Goal: Find specific page/section: Find specific page/section

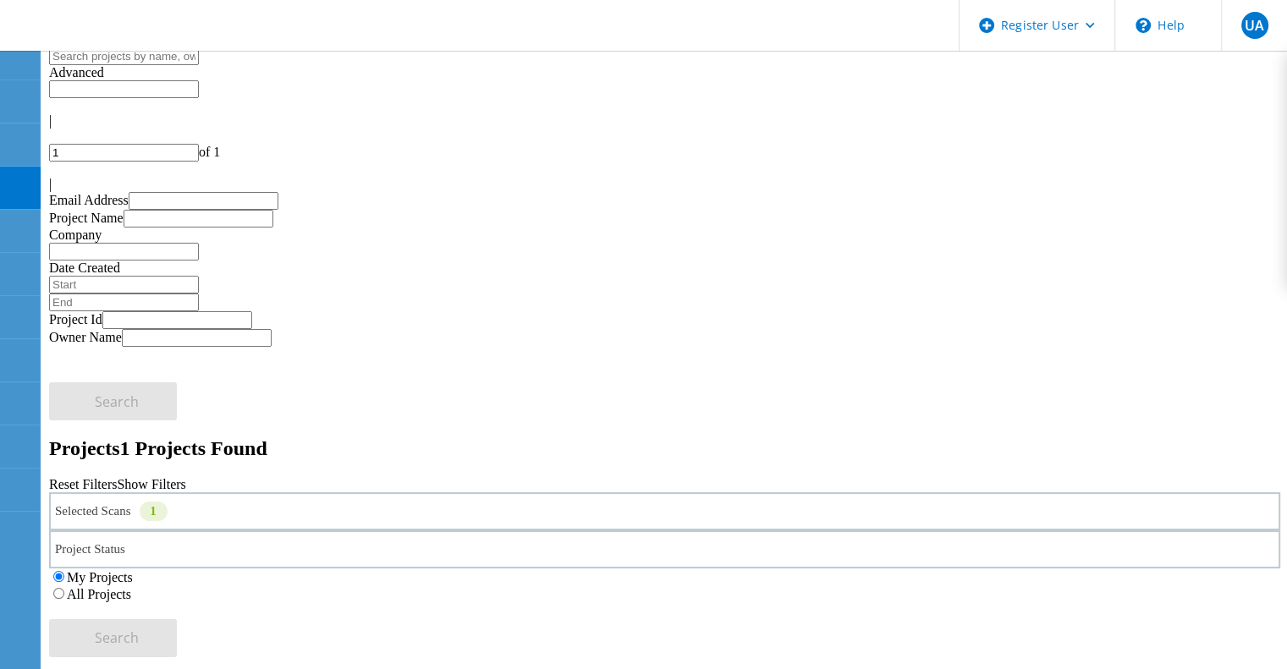
click at [131, 587] on label "All Projects" at bounding box center [99, 594] width 64 height 14
click at [64, 588] on input "All Projects" at bounding box center [58, 593] width 11 height 11
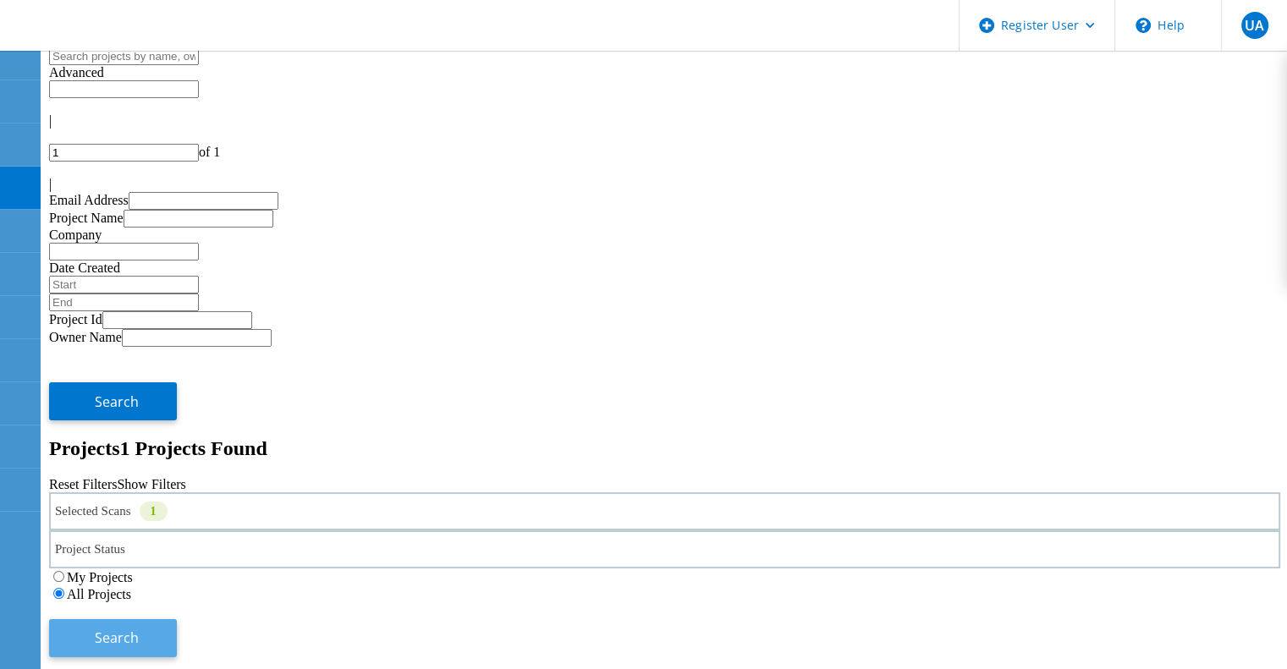
click at [177, 620] on button "Search" at bounding box center [113, 639] width 128 height 38
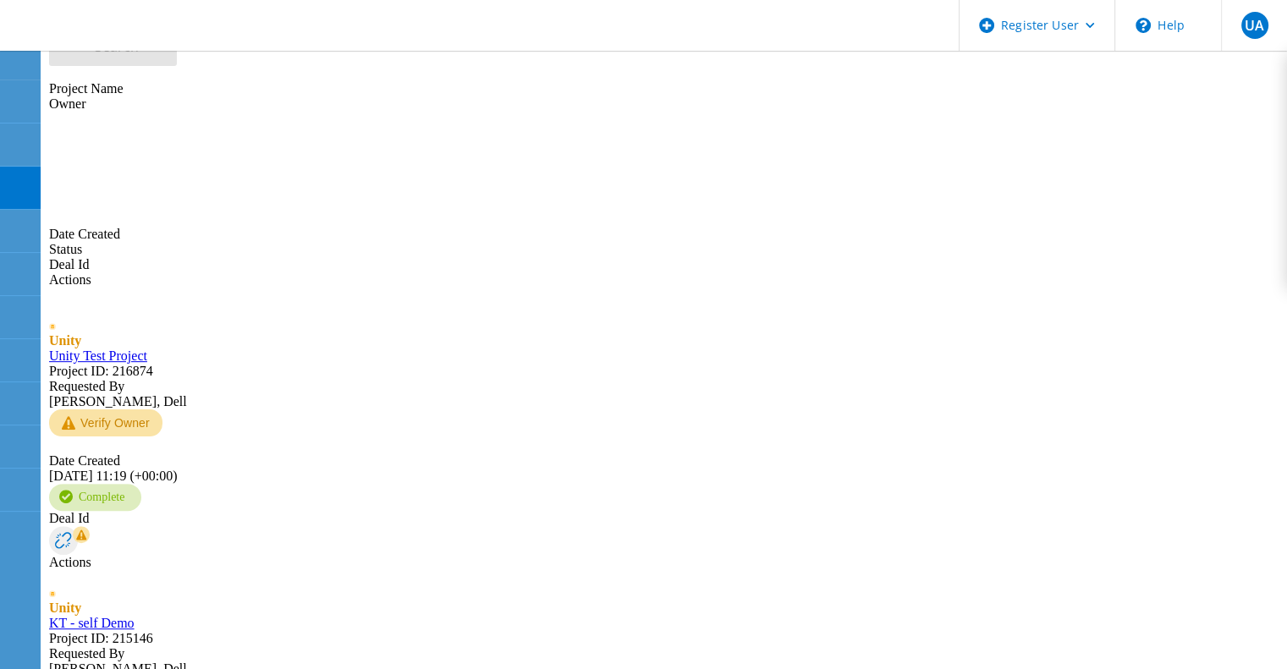
scroll to position [618, 0]
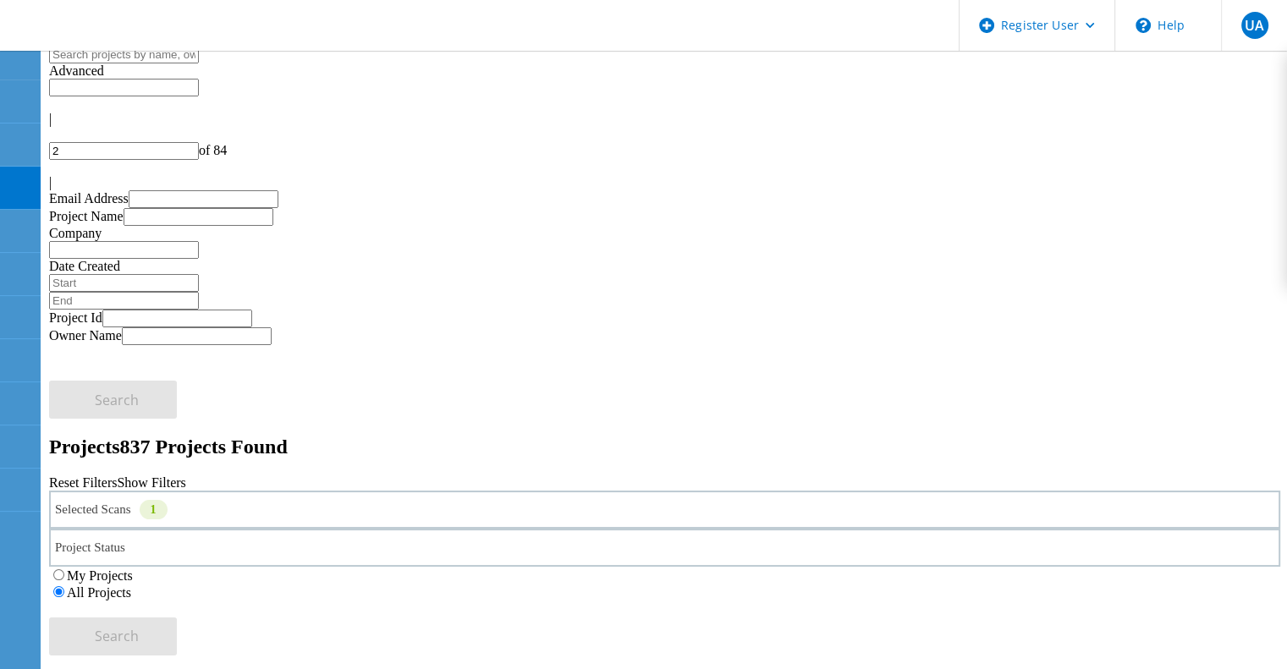
scroll to position [0, 0]
click at [168, 502] on div "1" at bounding box center [154, 511] width 28 height 19
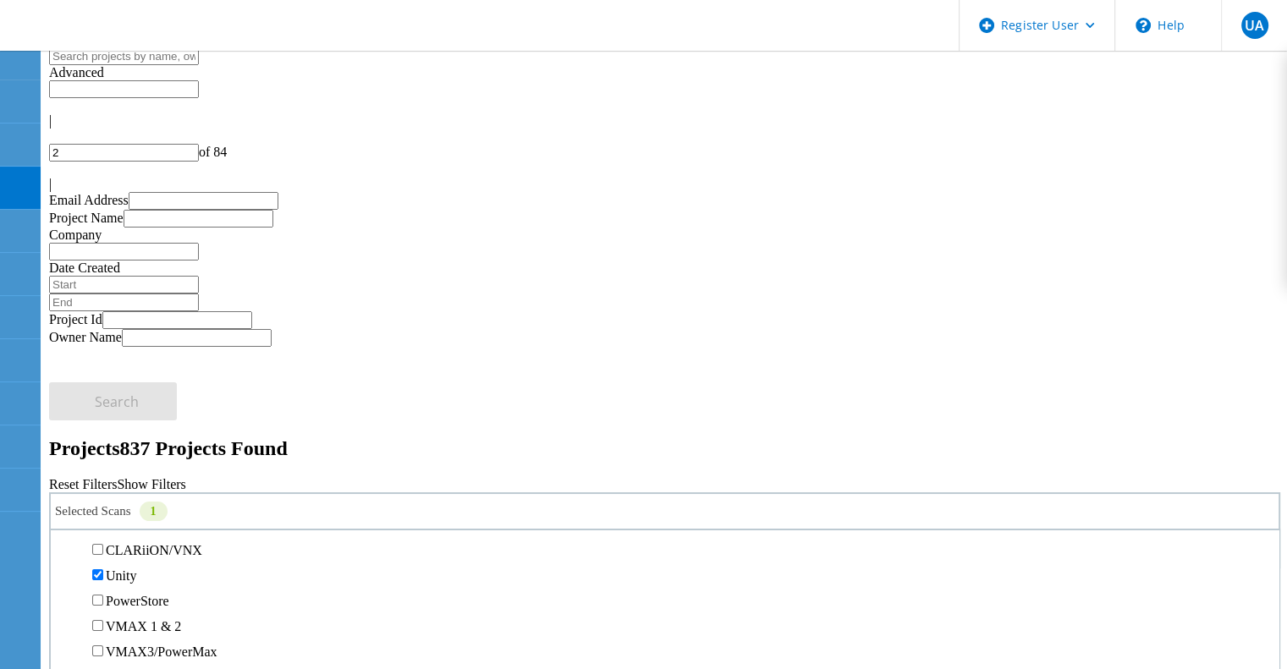
scroll to position [317, 0]
click at [136, 563] on label "Unity" at bounding box center [121, 570] width 30 height 14
click at [103, 564] on input "Unity" at bounding box center [97, 569] width 11 height 11
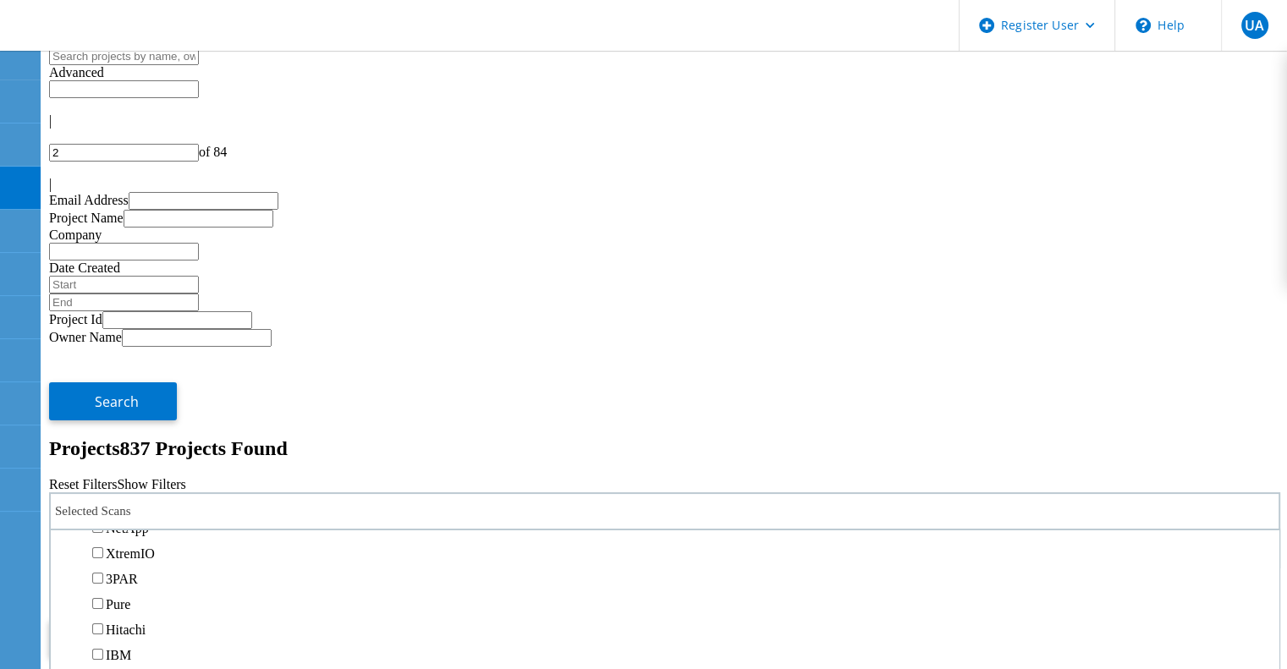
scroll to position [537, 0]
click at [149, 520] on label "NetApp" at bounding box center [127, 527] width 43 height 14
click at [103, 521] on input "NetApp" at bounding box center [97, 526] width 11 height 11
click at [139, 629] on span "Search" at bounding box center [117, 638] width 44 height 19
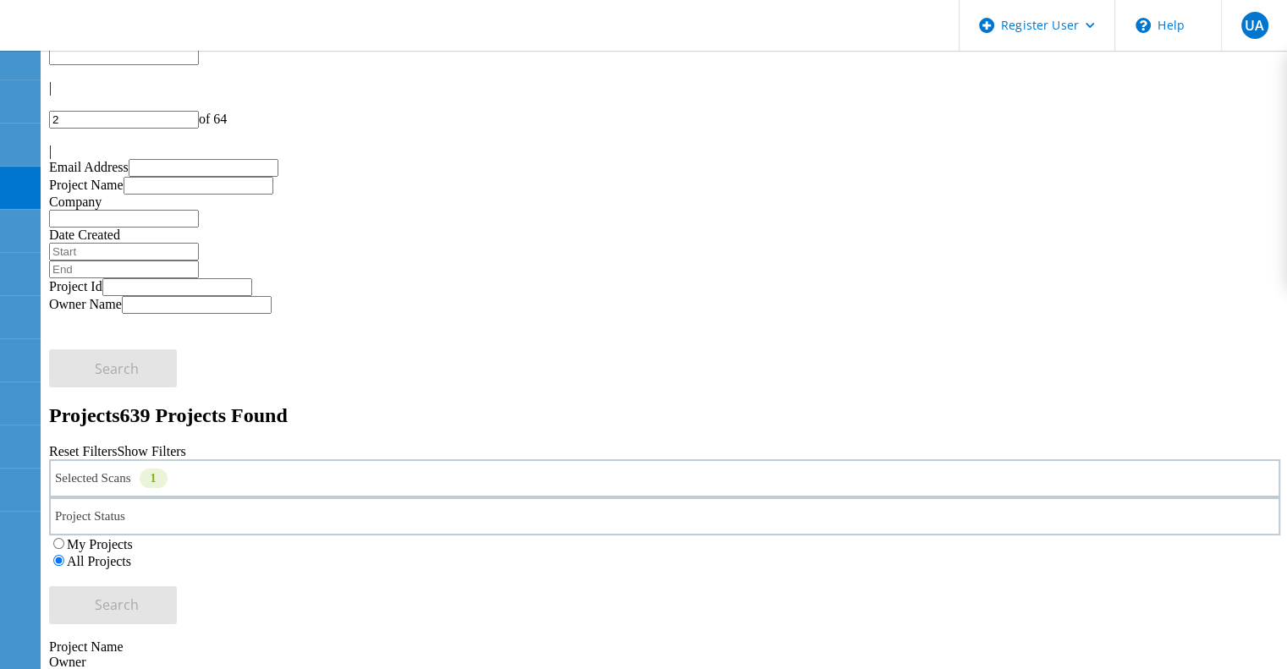
scroll to position [0, 0]
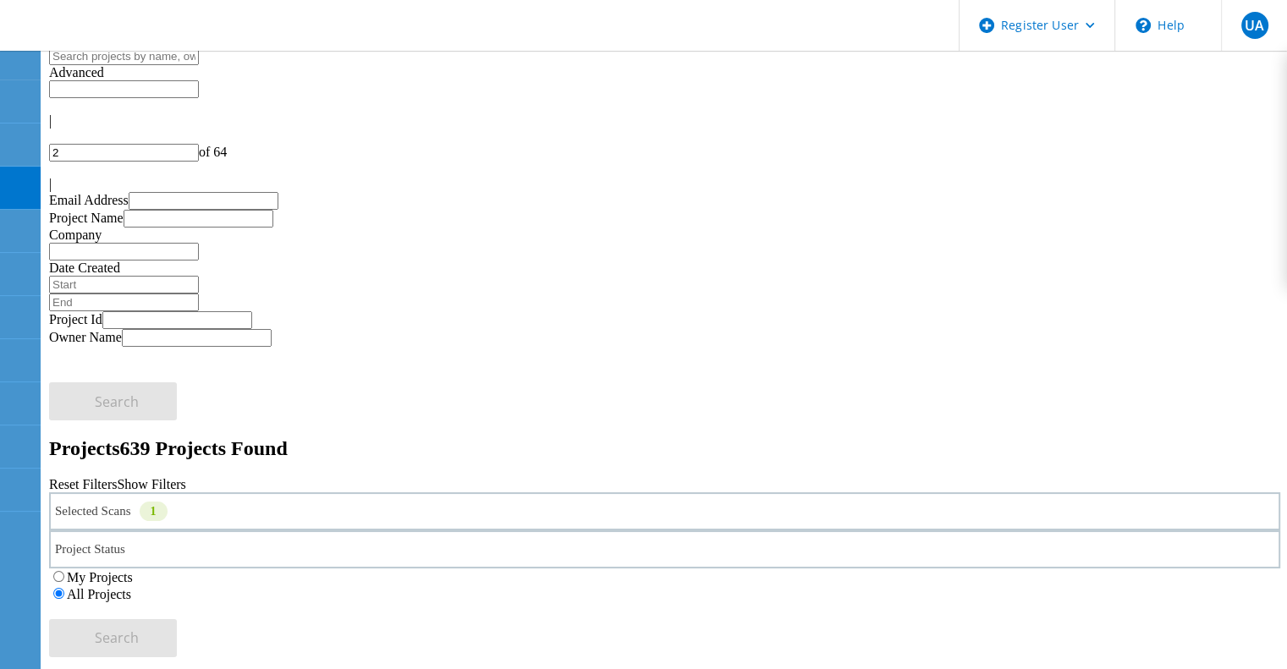
click at [133, 570] on label "My Projects" at bounding box center [100, 577] width 66 height 14
click at [64, 571] on input "My Projects" at bounding box center [58, 576] width 11 height 11
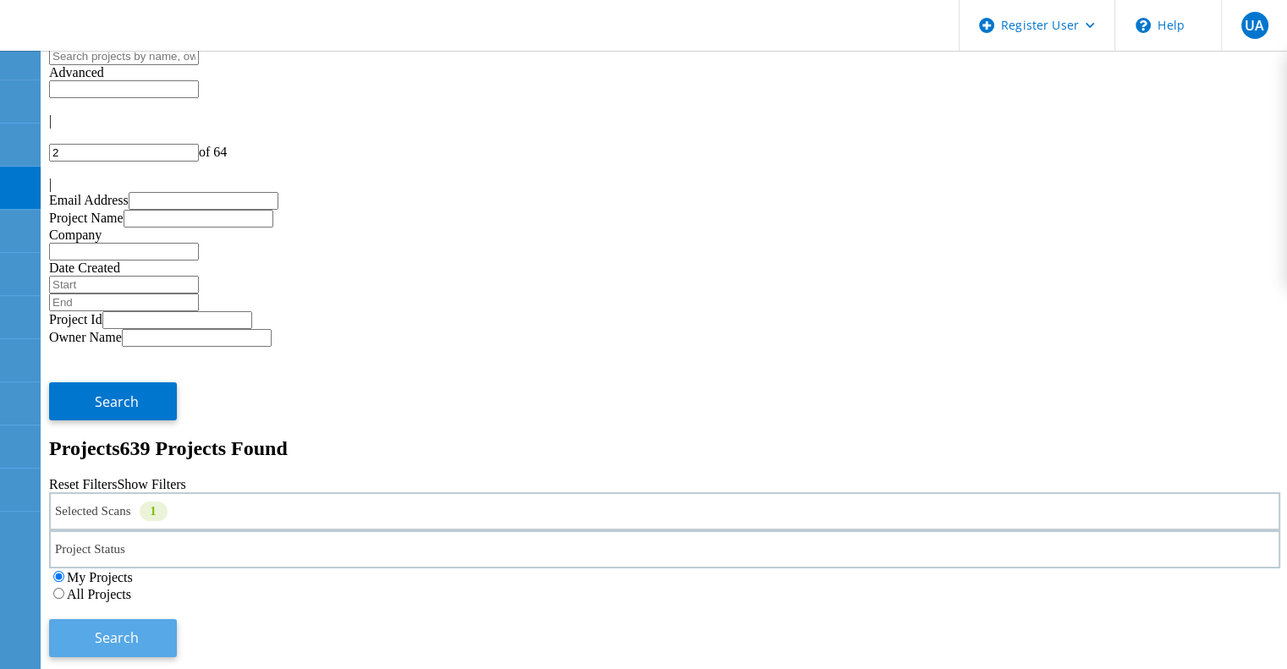
click at [177, 620] on button "Search" at bounding box center [113, 639] width 128 height 38
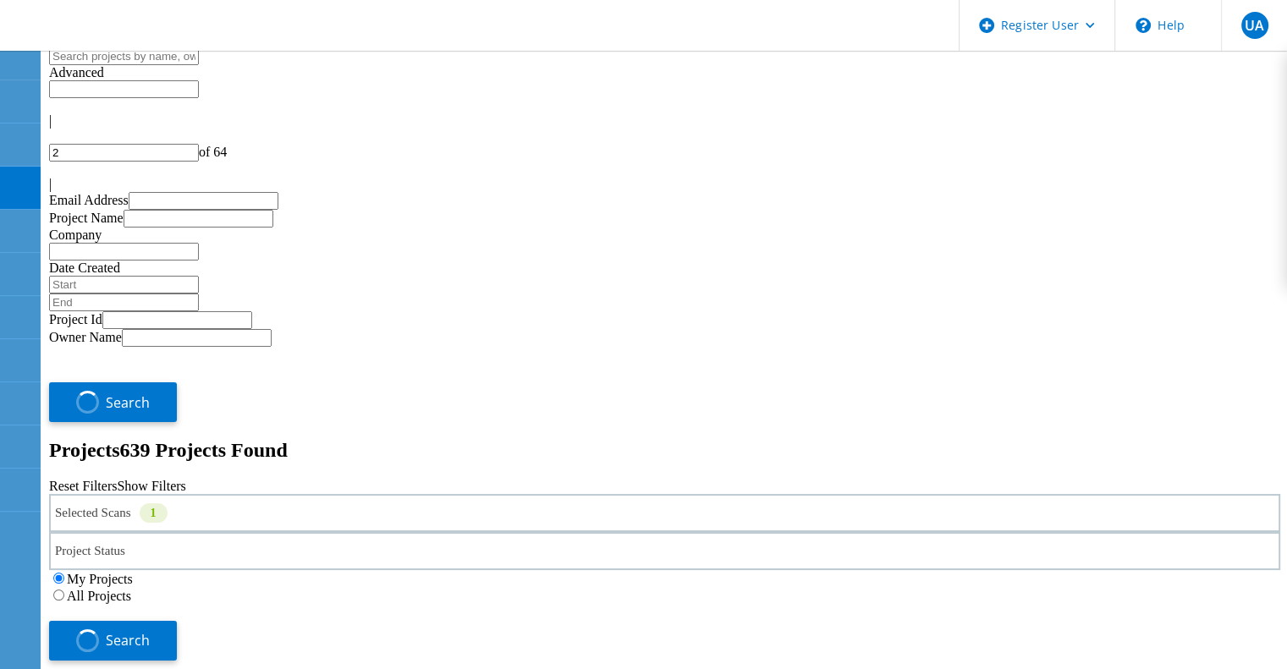
type input "1"
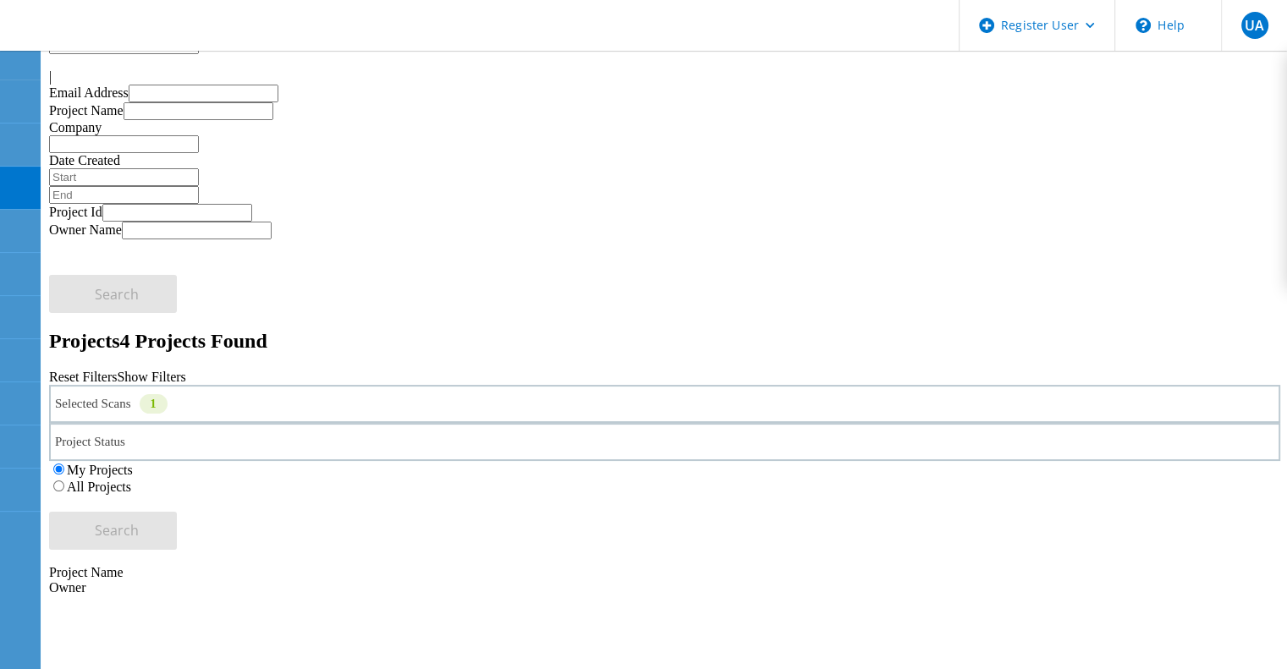
scroll to position [108, 0]
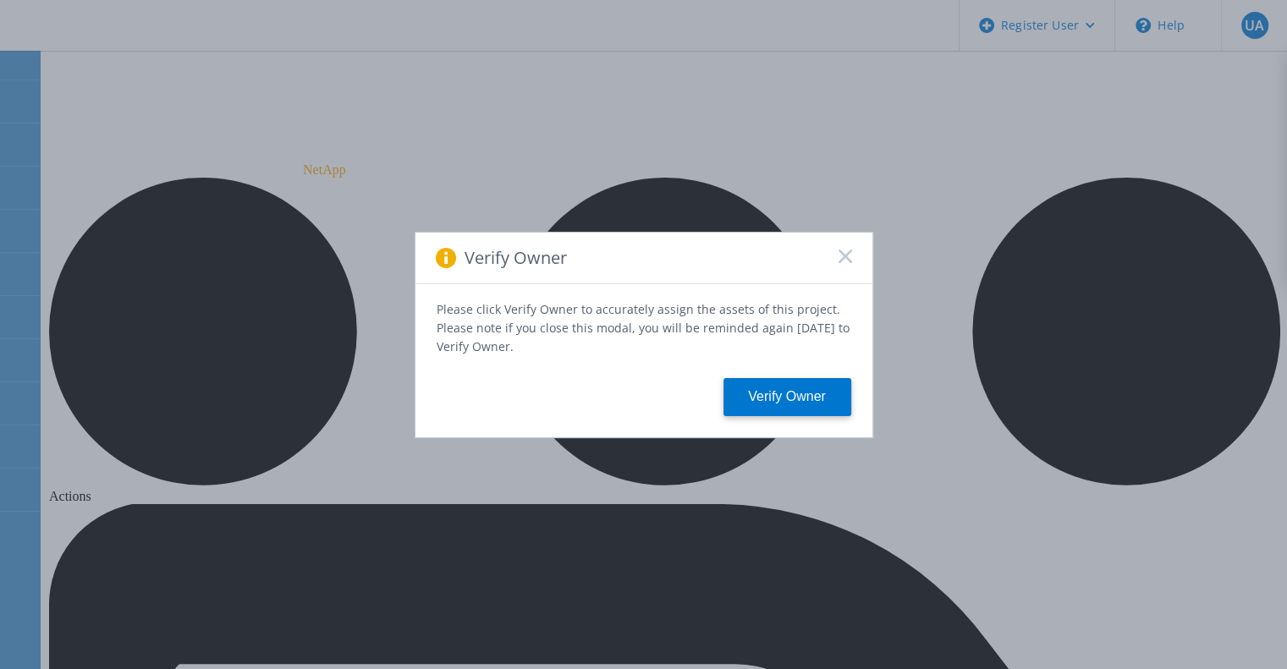
click at [853, 257] on div "Verify Owner" at bounding box center [644, 259] width 457 height 52
click at [844, 260] on rect at bounding box center [845, 256] width 14 height 14
click at [843, 263] on icon at bounding box center [846, 257] width 14 height 14
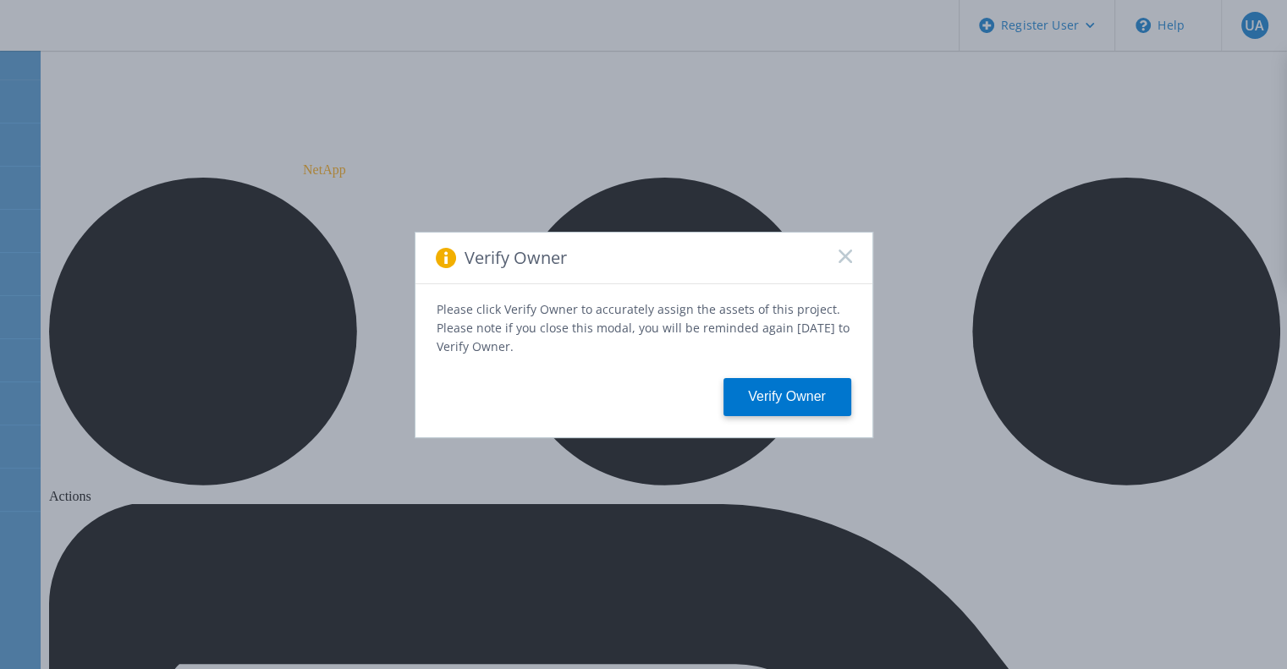
click at [859, 265] on div "Verify Owner" at bounding box center [644, 259] width 457 height 52
click at [851, 263] on div "Verify Owner" at bounding box center [644, 259] width 457 height 52
click at [845, 260] on rect at bounding box center [845, 256] width 14 height 14
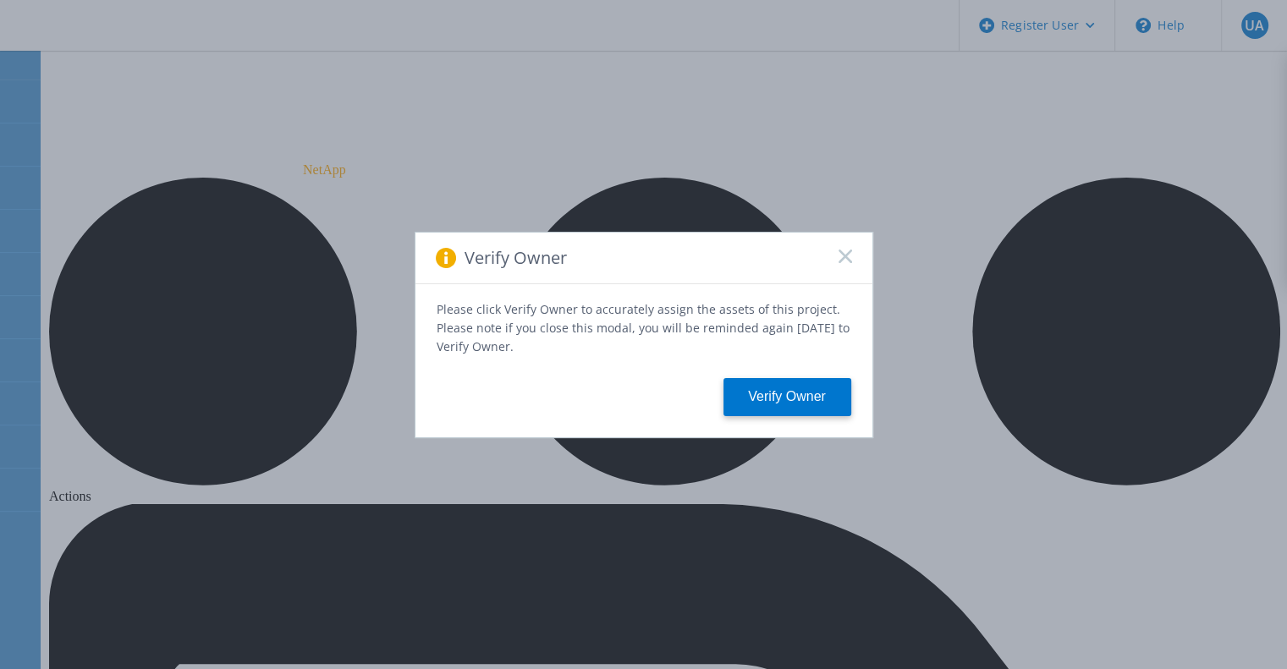
click at [845, 260] on rect at bounding box center [845, 256] width 14 height 14
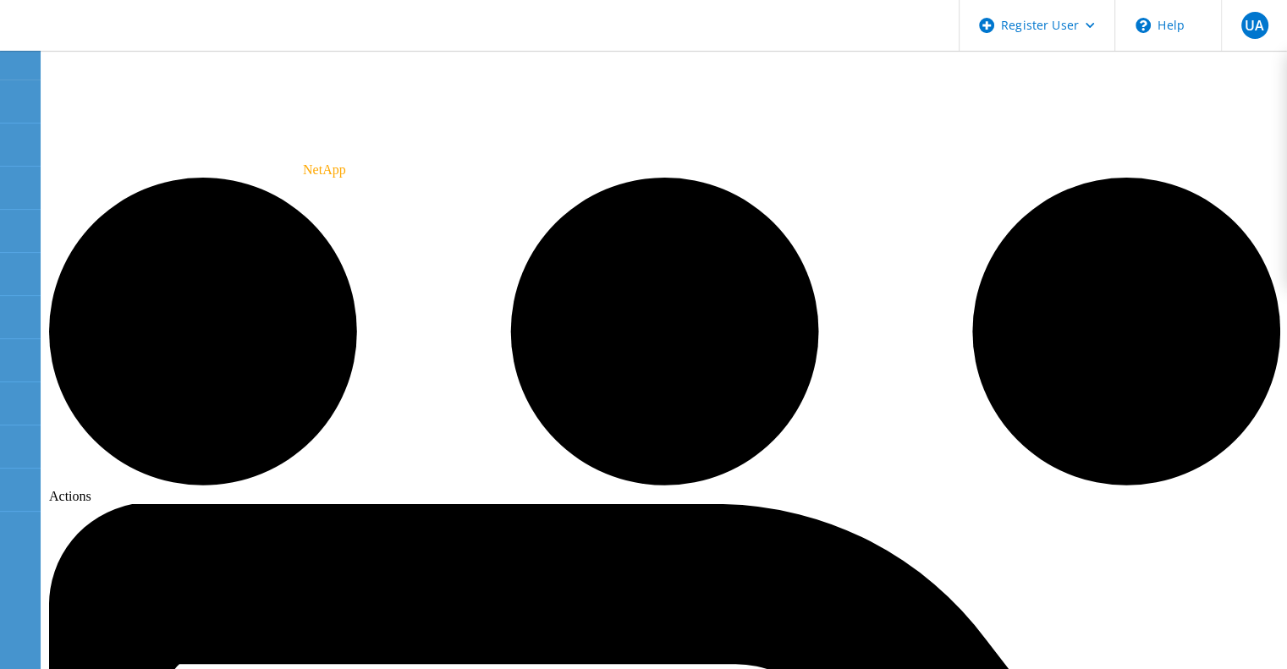
click at [9, 180] on use at bounding box center [9, 180] width 0 height 0
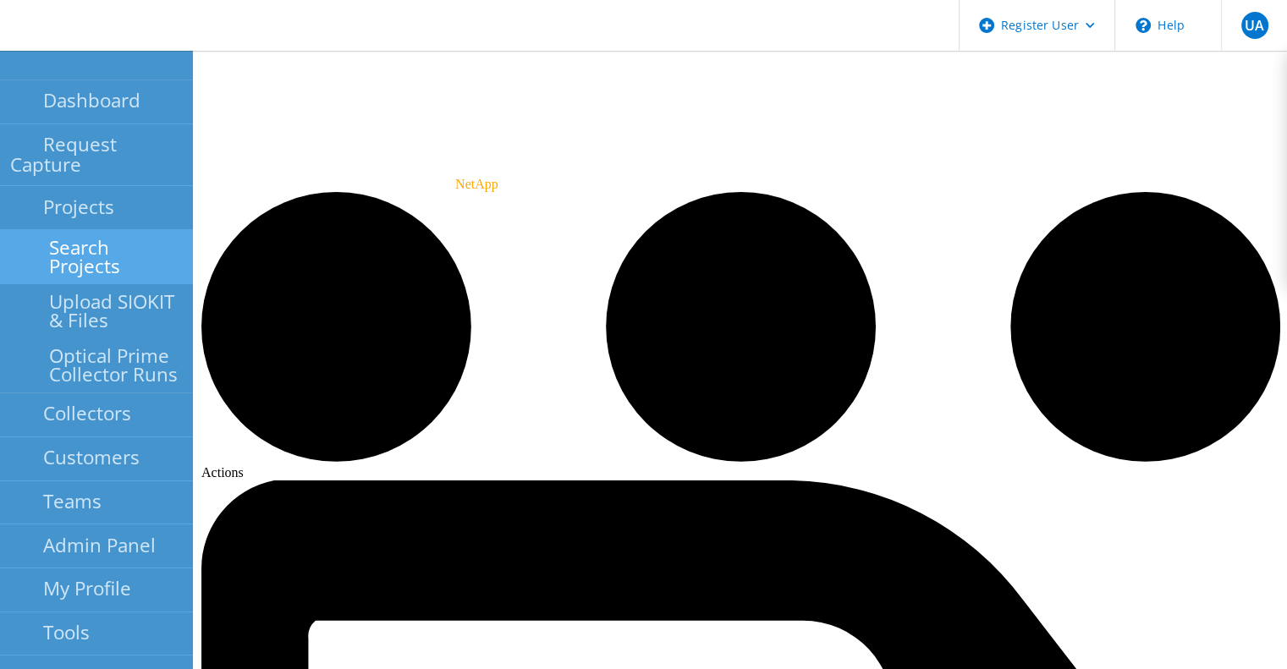
click at [80, 230] on link "Search Projects" at bounding box center [96, 257] width 193 height 54
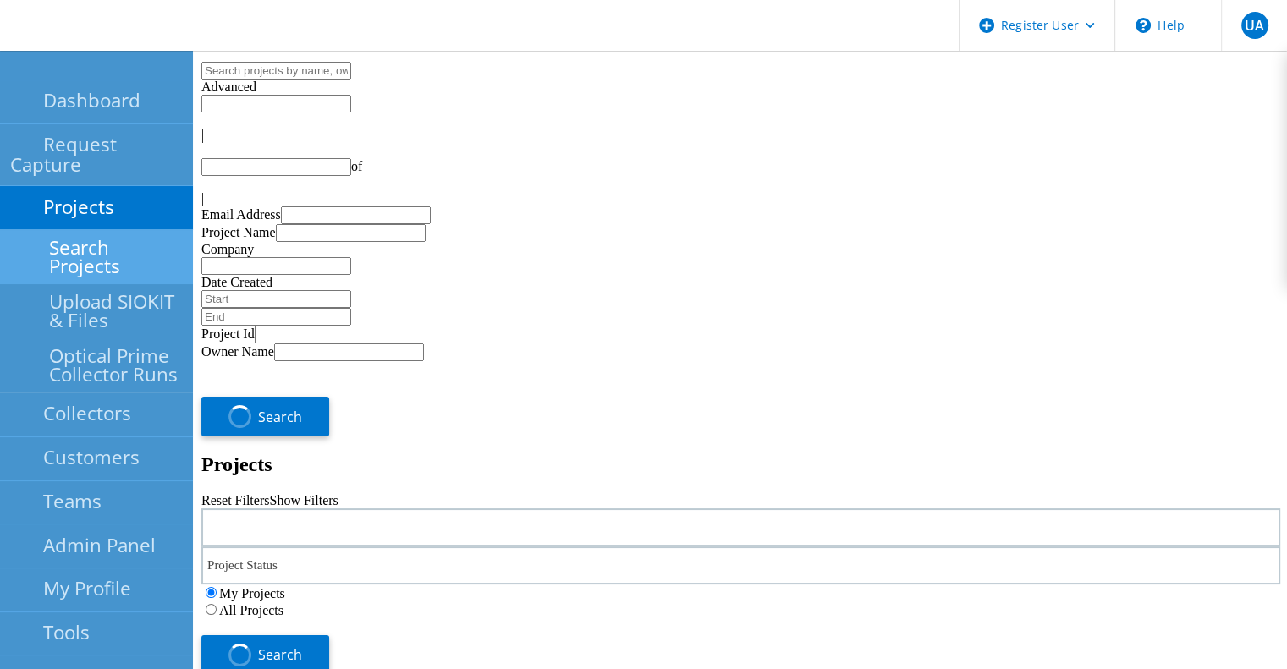
type input "1"
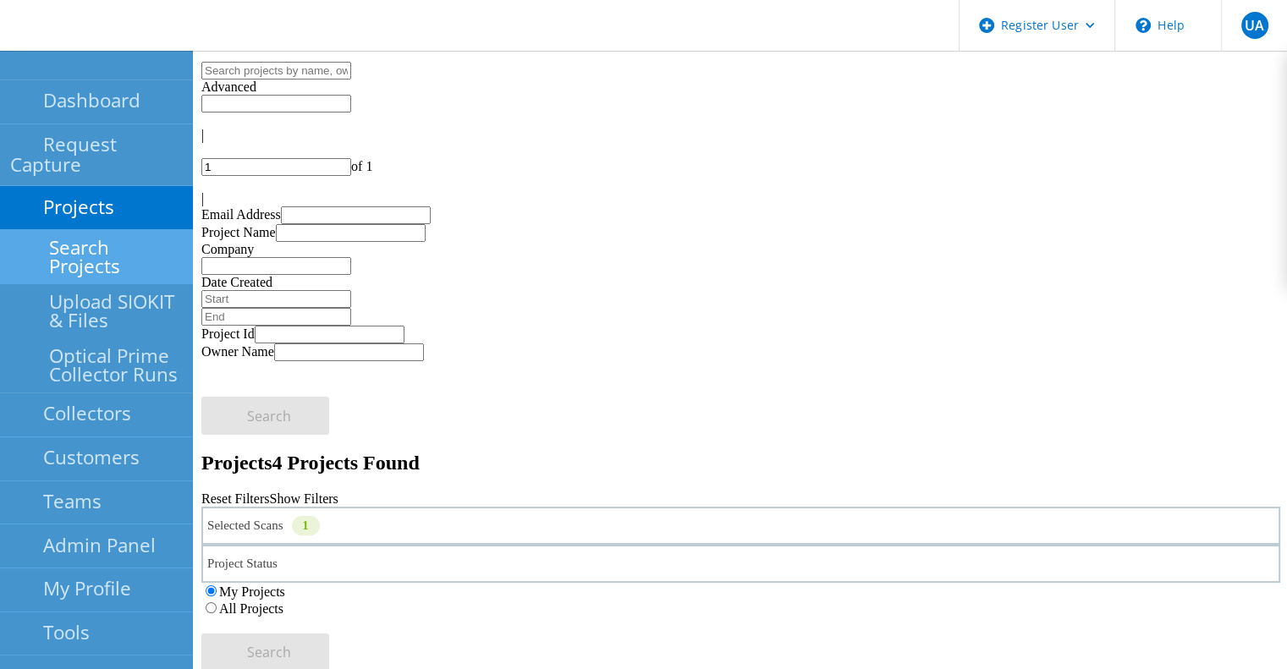
click at [284, 602] on label "All Projects" at bounding box center [251, 609] width 64 height 14
click at [217, 603] on input "All Projects" at bounding box center [211, 608] width 11 height 11
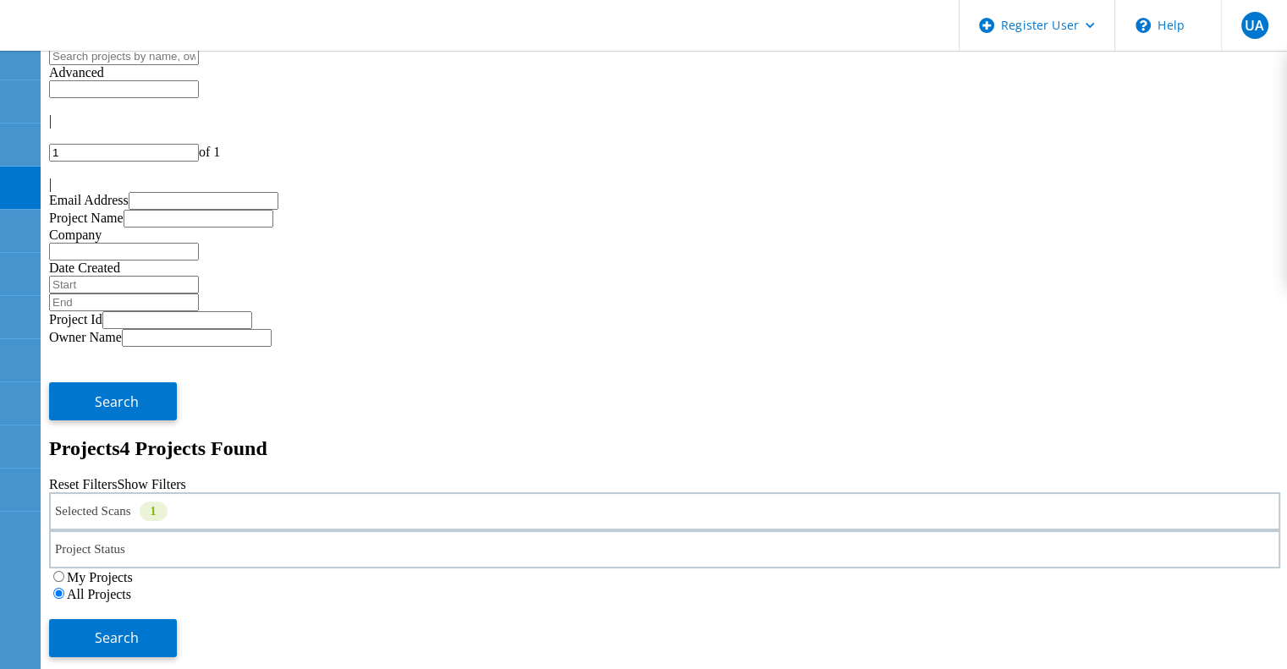
click at [339, 493] on div "Selected Scans 1" at bounding box center [664, 512] width 1231 height 38
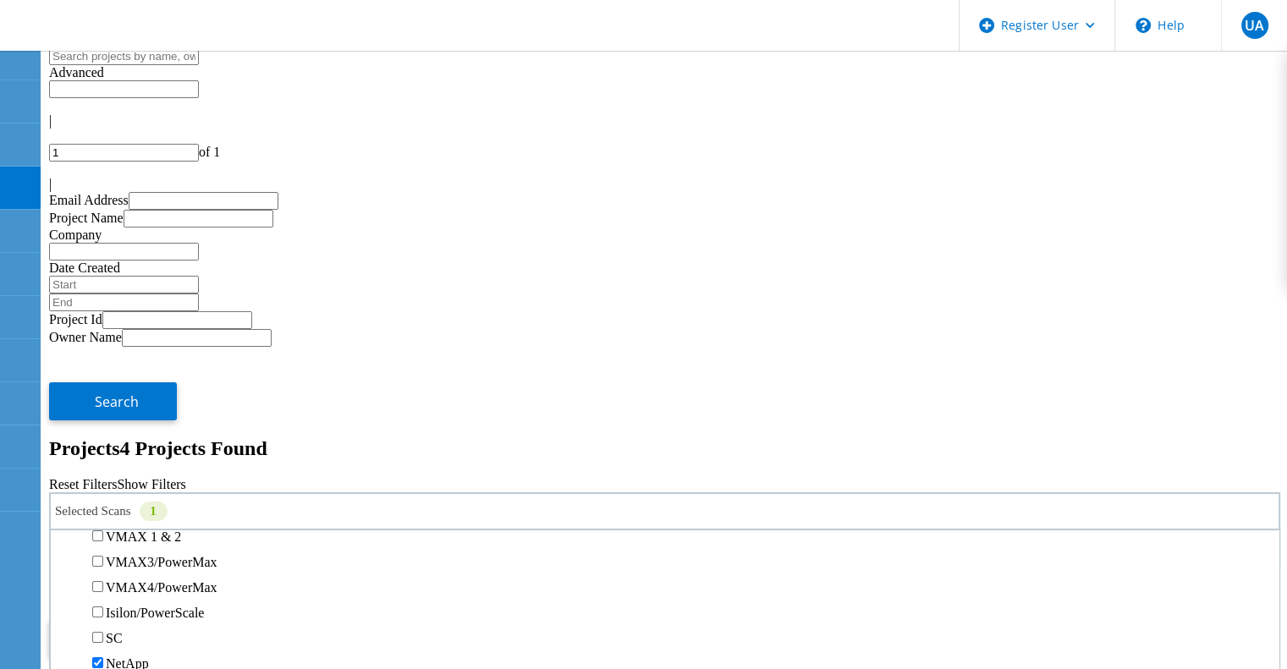
scroll to position [402, 0]
click at [136, 478] on label "Unity" at bounding box center [121, 485] width 30 height 14
click at [103, 479] on input "Unity" at bounding box center [97, 484] width 11 height 11
click at [177, 620] on button "Search" at bounding box center [113, 639] width 128 height 38
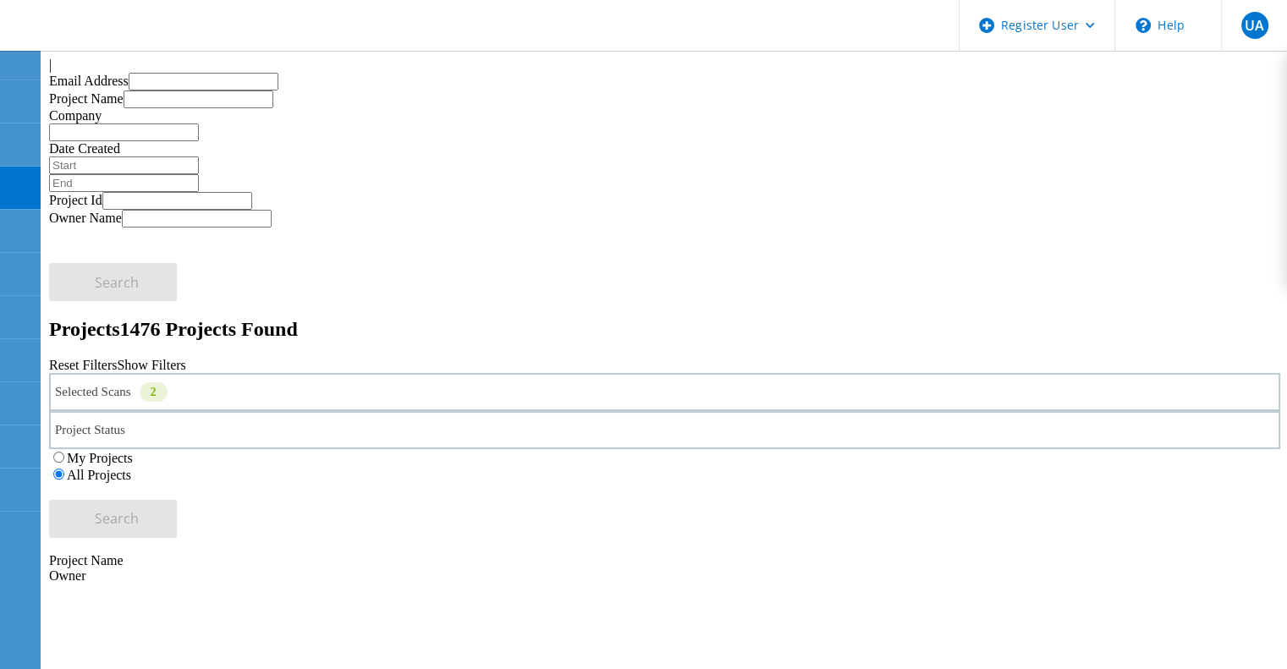
scroll to position [0, 0]
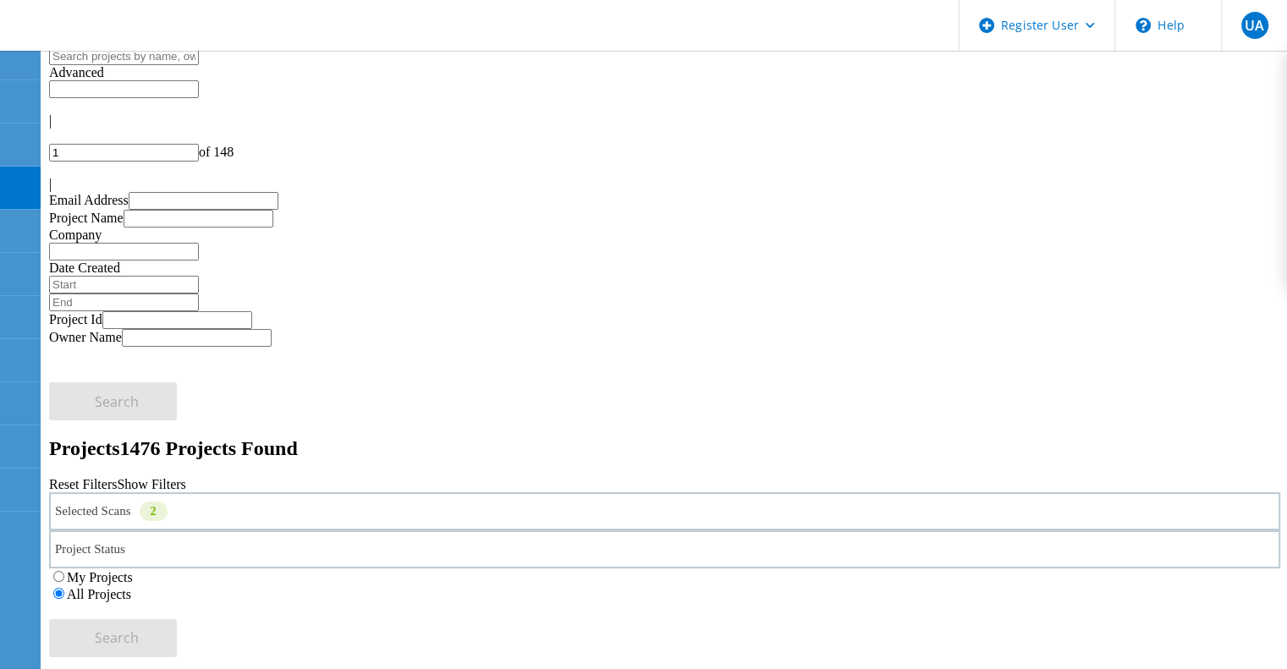
click at [226, 493] on div "Selected Scans 2" at bounding box center [664, 512] width 1231 height 38
click at [149, 481] on label "NetApp" at bounding box center [127, 488] width 43 height 14
click at [103, 482] on input "NetApp" at bounding box center [97, 487] width 11 height 11
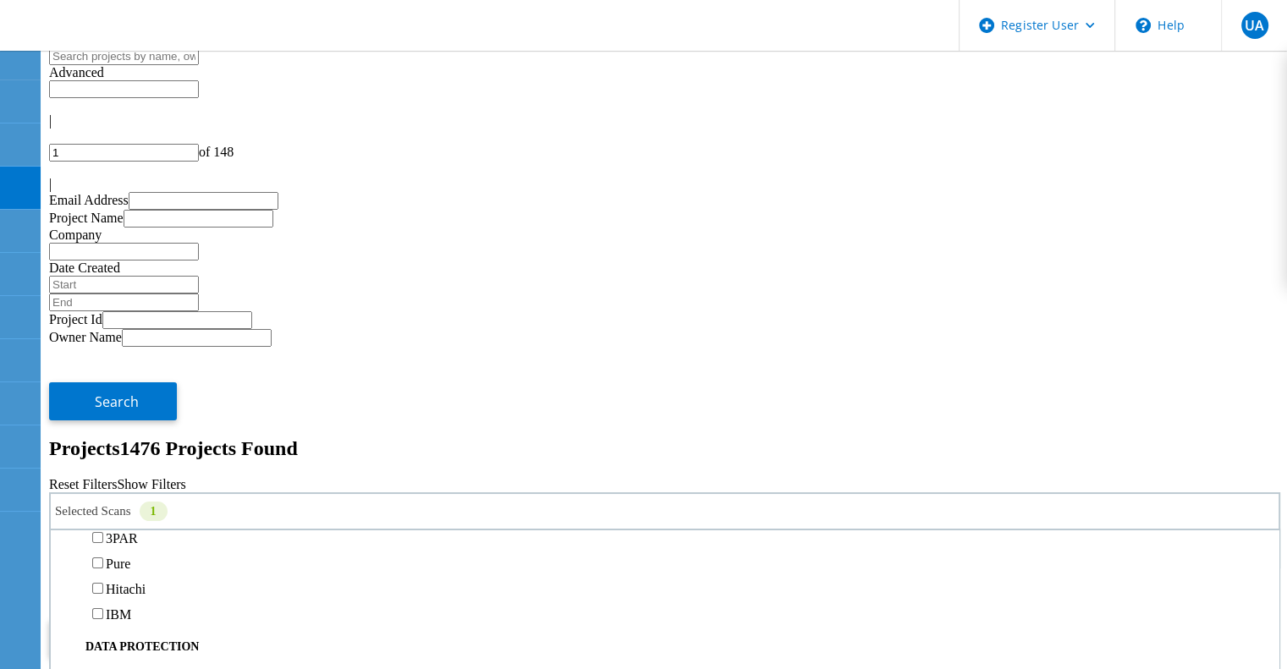
click at [139, 629] on span "Search" at bounding box center [117, 638] width 44 height 19
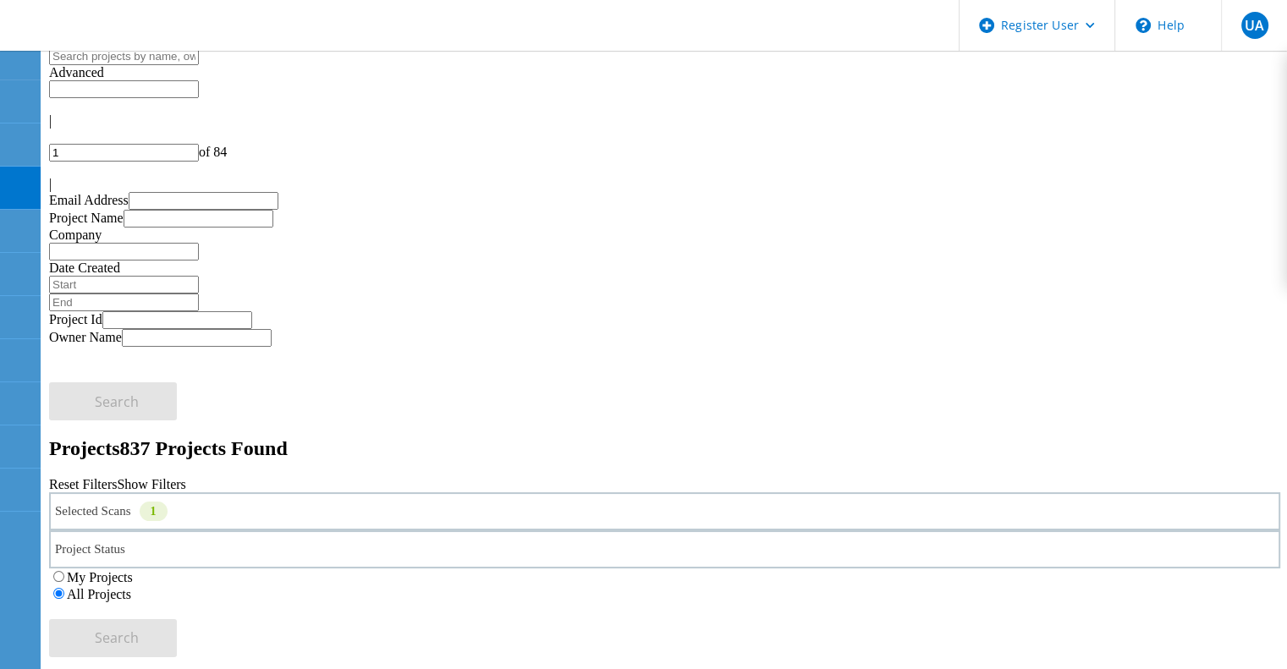
copy span "216874"
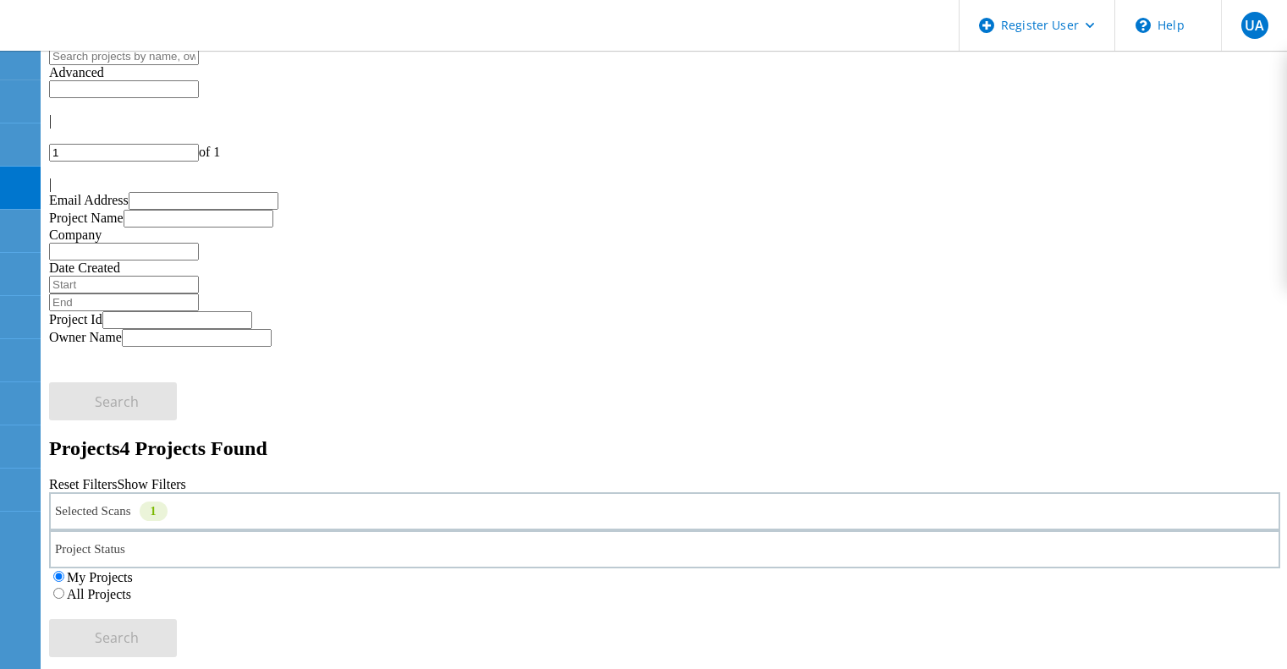
scroll to position [108, 0]
